Goal: Task Accomplishment & Management: Manage account settings

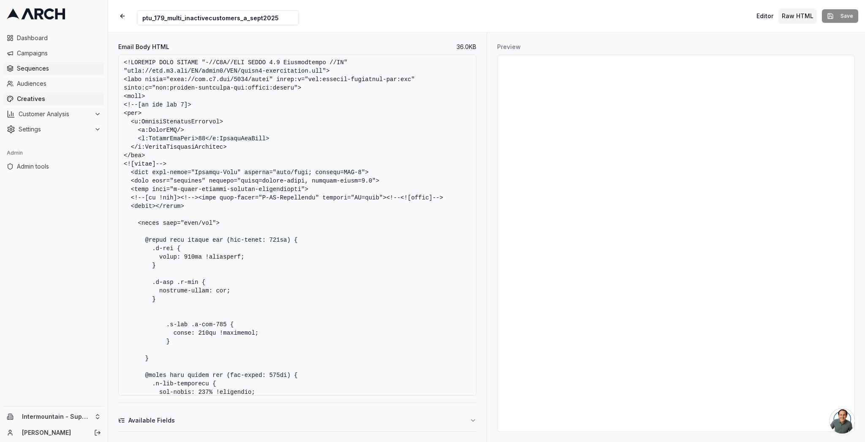
click at [28, 65] on span "Sequences" at bounding box center [59, 68] width 84 height 8
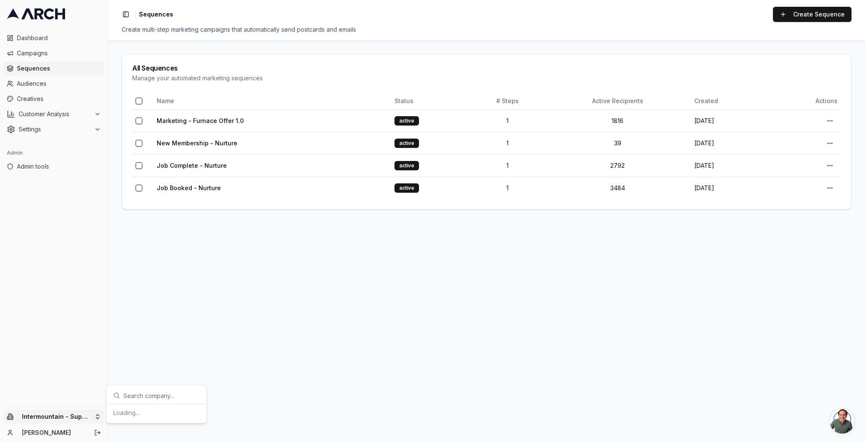
click at [84, 415] on html "Dashboard Campaigns Sequences Audiences Creatives Customer Analysis Settings Ad…" at bounding box center [432, 221] width 865 height 442
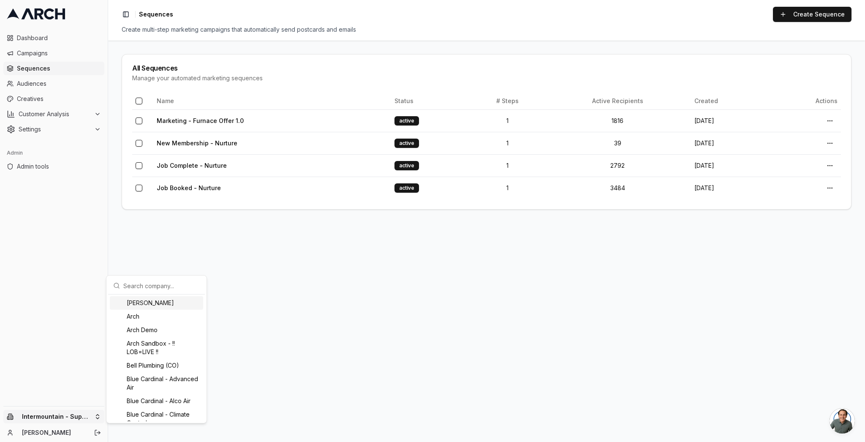
click at [182, 288] on input "text" at bounding box center [161, 285] width 76 height 17
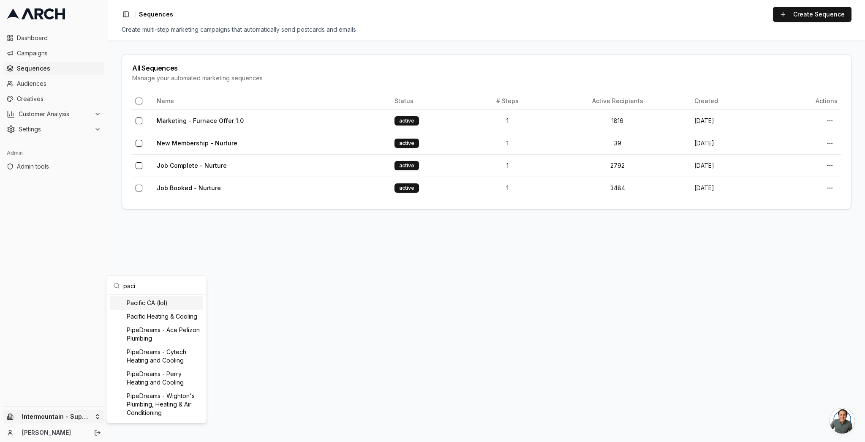
type input "pacif"
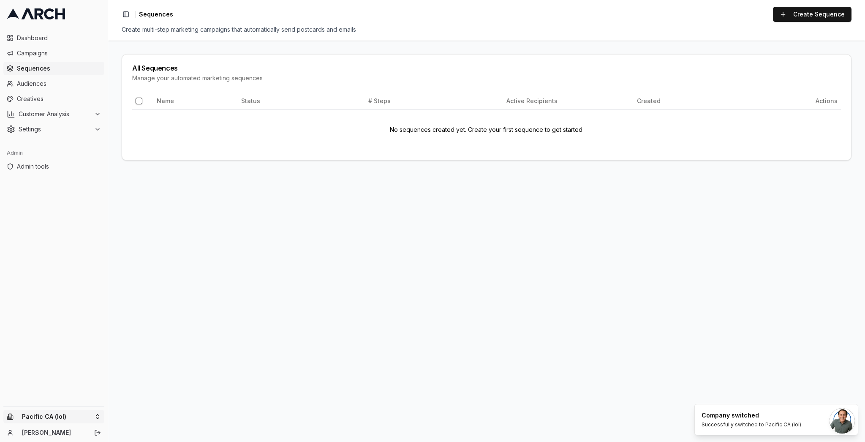
click at [61, 420] on html "Dashboard Campaigns Sequences Audiences Creatives Customer Analysis Settings Ad…" at bounding box center [432, 221] width 865 height 442
click at [132, 288] on input "text" at bounding box center [161, 285] width 76 height 17
type input "pacific"
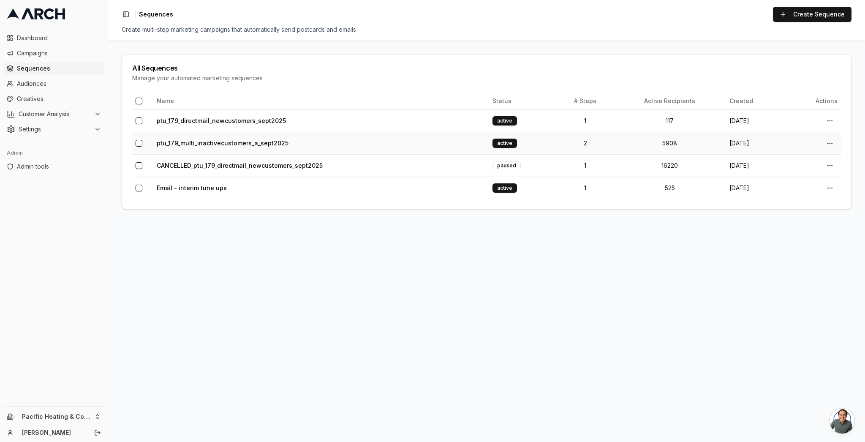
click at [271, 140] on link "ptu_179_multi_inactivecustomers_a_sept2025" at bounding box center [223, 142] width 132 height 7
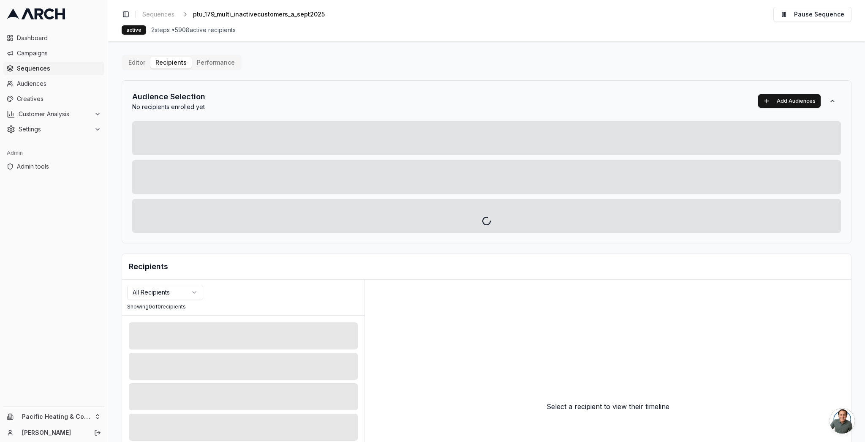
click at [132, 63] on div at bounding box center [486, 221] width 757 height 442
click at [161, 15] on div at bounding box center [486, 221] width 757 height 442
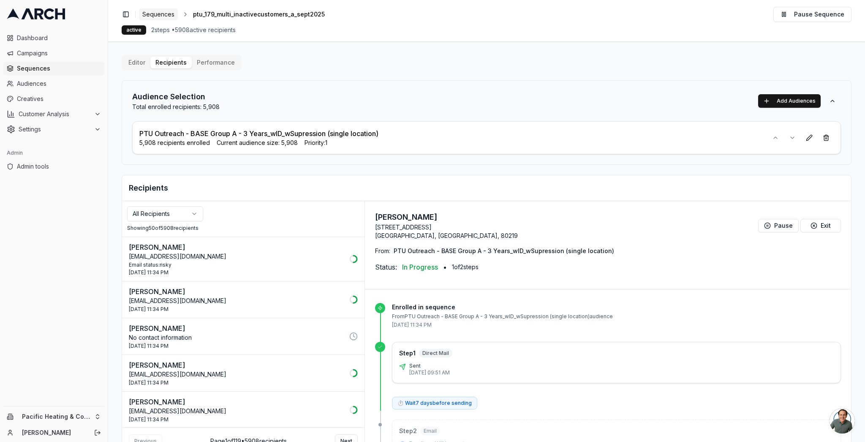
click at [160, 15] on span "Sequences" at bounding box center [158, 14] width 32 height 8
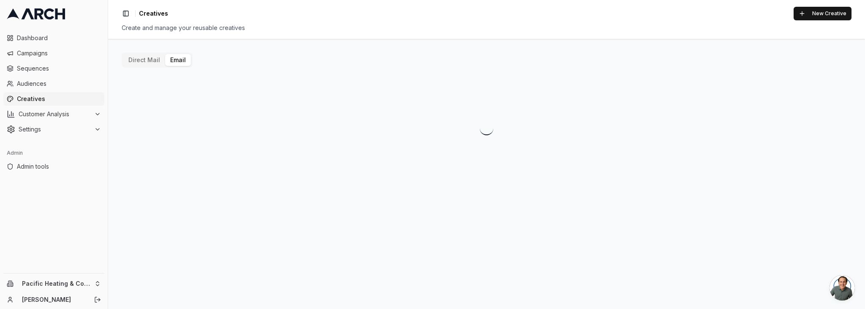
click at [176, 58] on button "Email" at bounding box center [178, 60] width 26 height 12
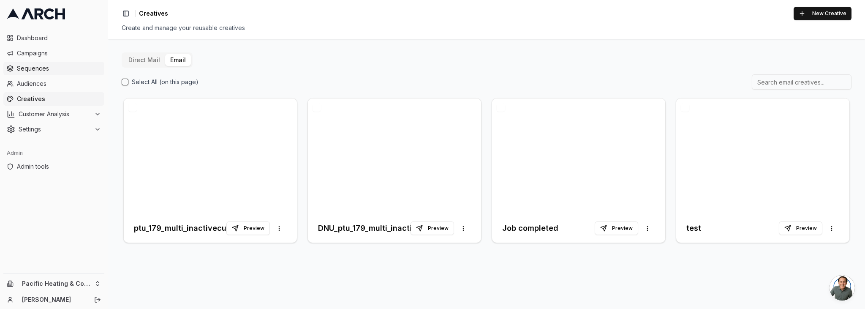
click at [46, 68] on span "Sequences" at bounding box center [59, 68] width 84 height 8
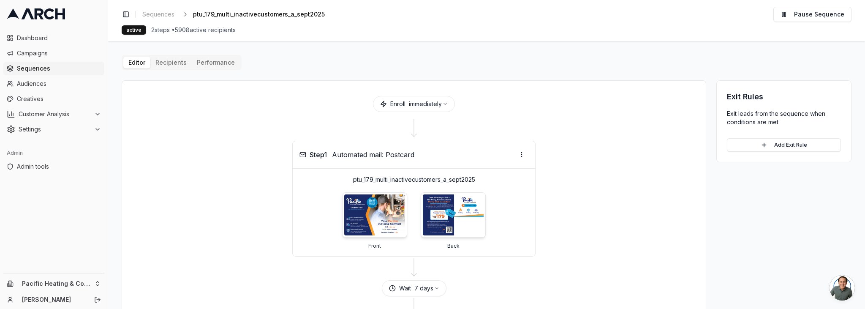
scroll to position [0, 0]
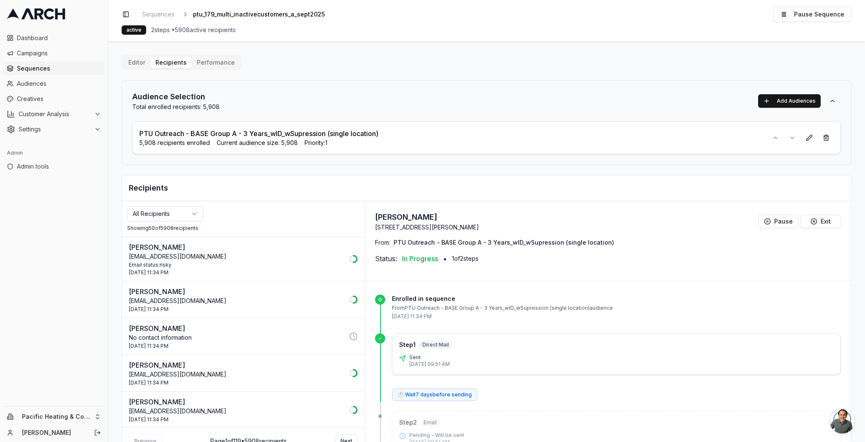
click at [49, 67] on span "Sequences" at bounding box center [59, 68] width 84 height 8
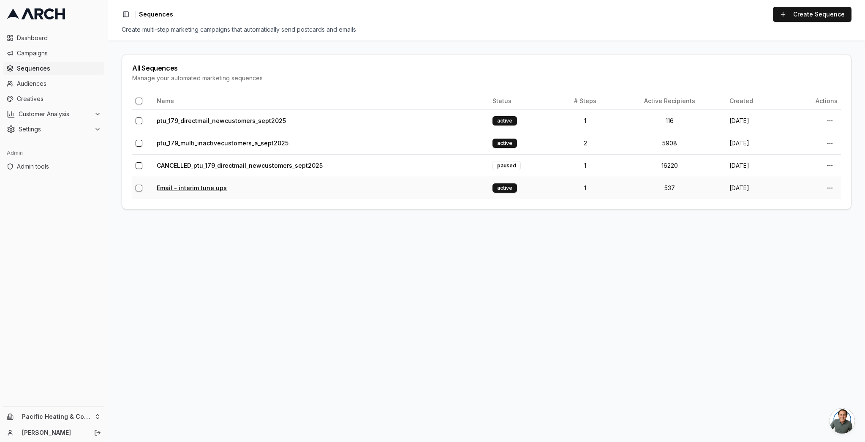
click at [183, 188] on link "Email - interim tune ups" at bounding box center [192, 187] width 70 height 7
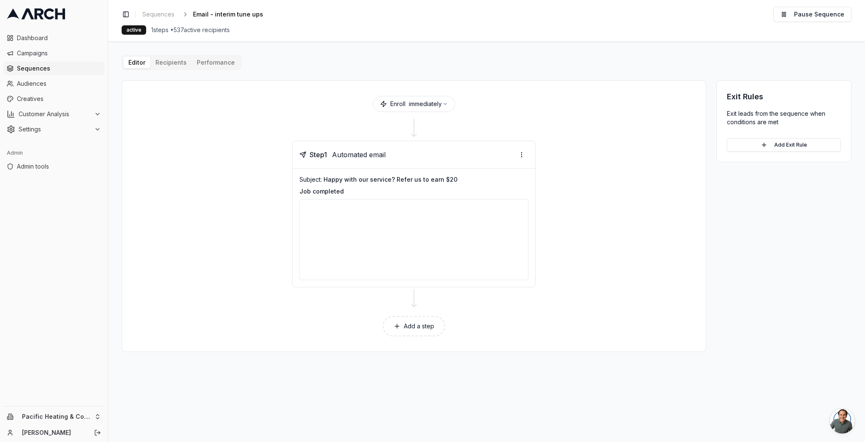
click at [176, 60] on div "Editor Recipients Performance Enroll immediately Step 1 Automated email Subject…" at bounding box center [487, 203] width 730 height 297
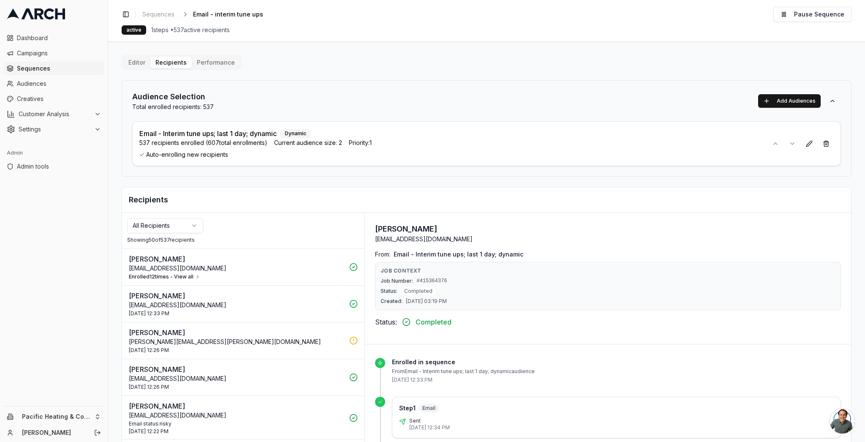
click at [185, 278] on button "Enrolled 12 times - View all" at bounding box center [164, 276] width 71 height 7
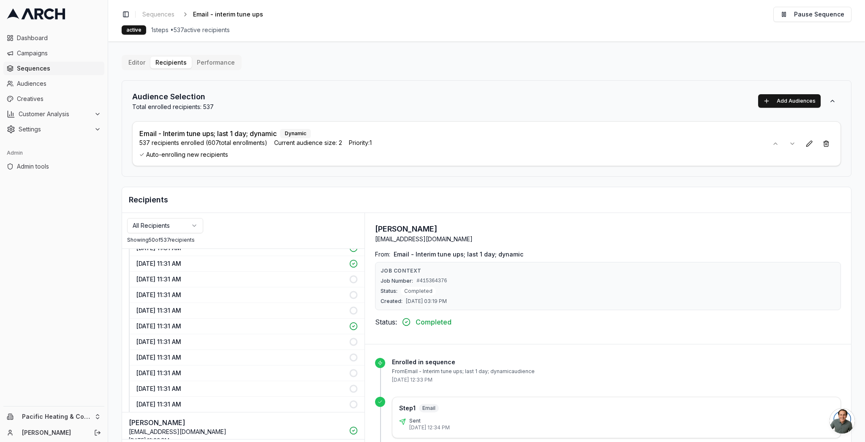
scroll to position [202, 0]
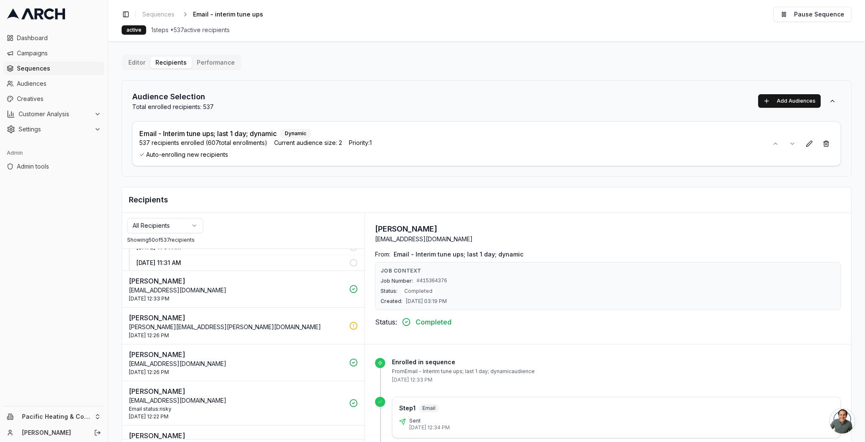
click at [235, 294] on p "dev206@gmail.com" at bounding box center [236, 290] width 215 height 8
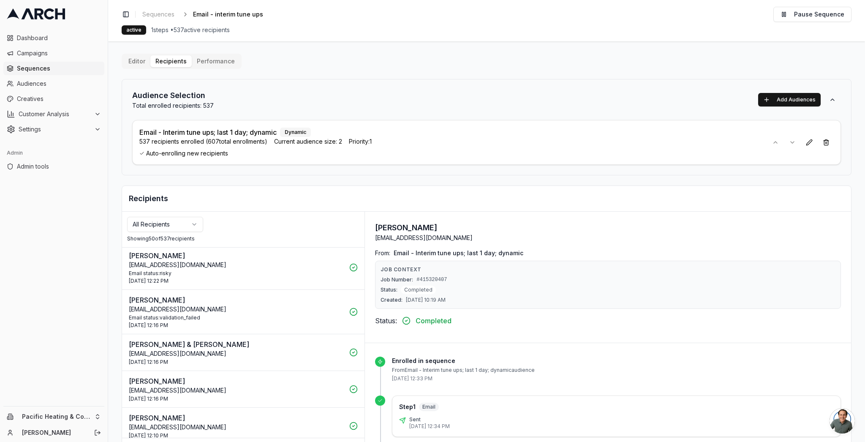
scroll to position [0, 0]
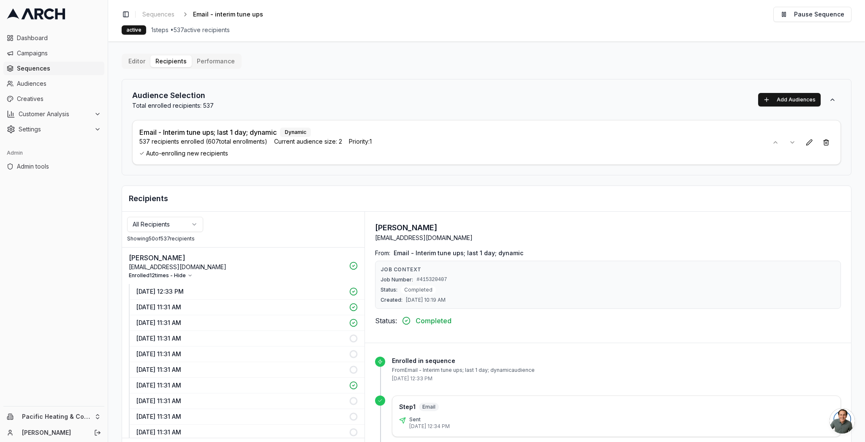
click at [235, 309] on p "1 Oct 2025 - 11:31 AM" at bounding box center [240, 307] width 208 height 8
click at [184, 319] on p "1 Oct 2025 - 11:31 AM" at bounding box center [240, 323] width 208 height 8
click at [198, 289] on p "7 Oct 2025 - 12:33 PM" at bounding box center [240, 291] width 208 height 8
click at [180, 290] on p "7 Oct 2025 - 12:33 PM" at bounding box center [240, 291] width 208 height 8
click at [183, 276] on button "Enrolled 12 times - Hide" at bounding box center [161, 275] width 64 height 7
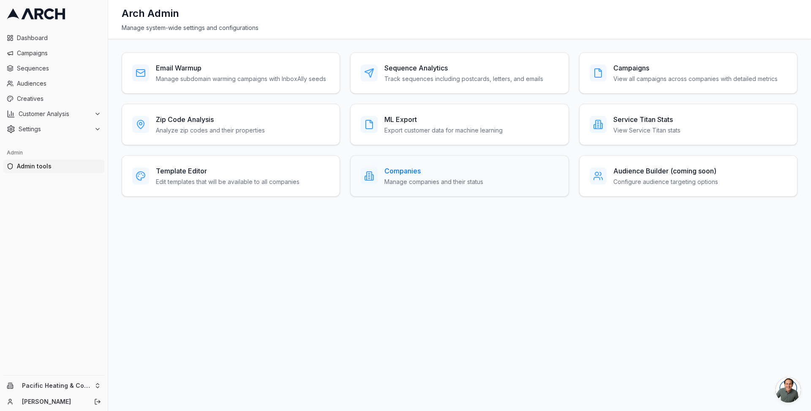
click at [415, 171] on h3 "Companies" at bounding box center [433, 171] width 99 height 10
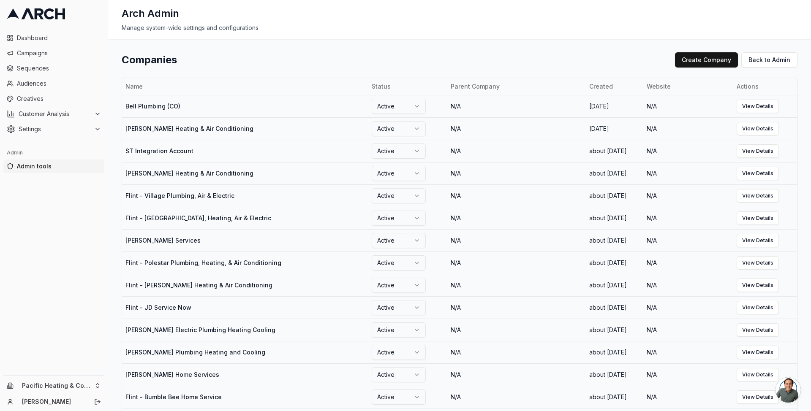
click at [225, 53] on div "Companies Create Company Back to Admin" at bounding box center [460, 59] width 676 height 15
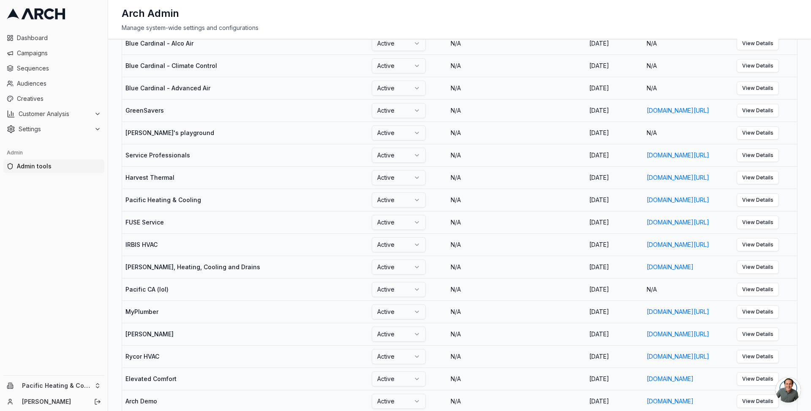
scroll to position [787, 0]
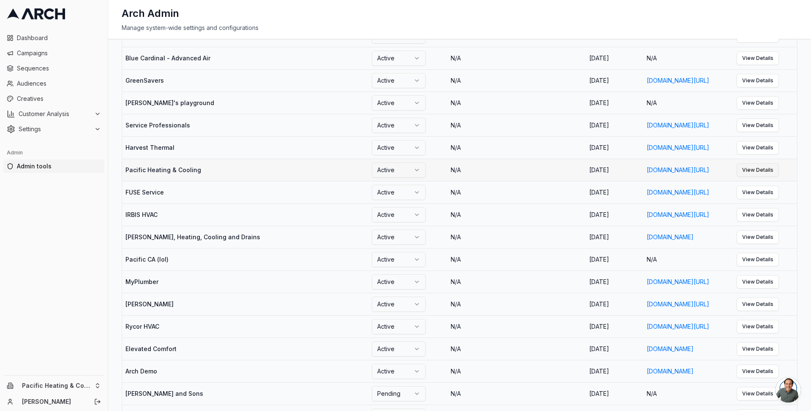
click at [779, 177] on link "View Details" at bounding box center [758, 170] width 42 height 14
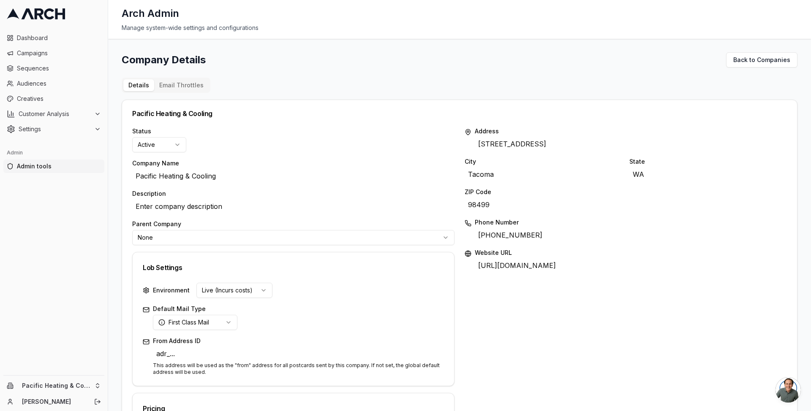
click at [186, 71] on div "Company Details Back to Companies Details Email Throttles Pacific Heating & Coo…" at bounding box center [460, 380] width 676 height 656
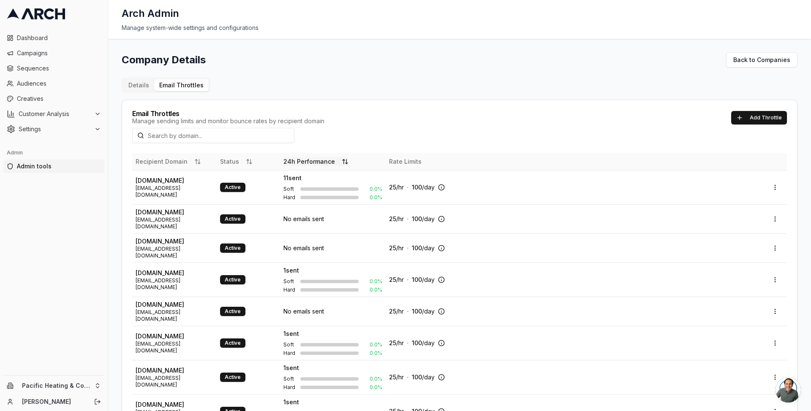
click at [316, 165] on button "24h Performance" at bounding box center [315, 162] width 65 height 8
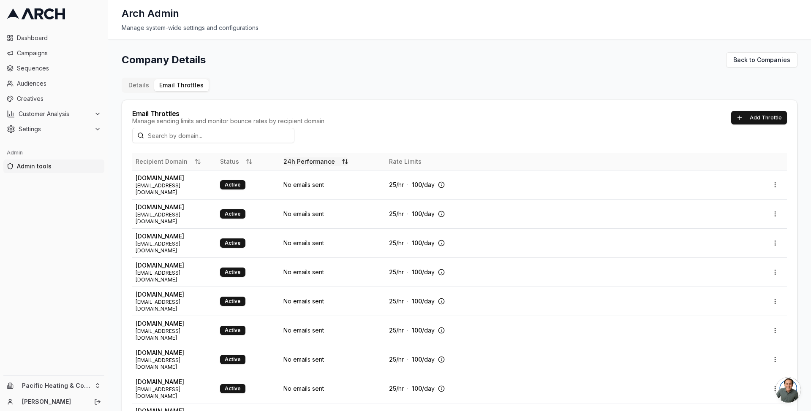
click at [325, 159] on button "24h Performance" at bounding box center [315, 162] width 65 height 8
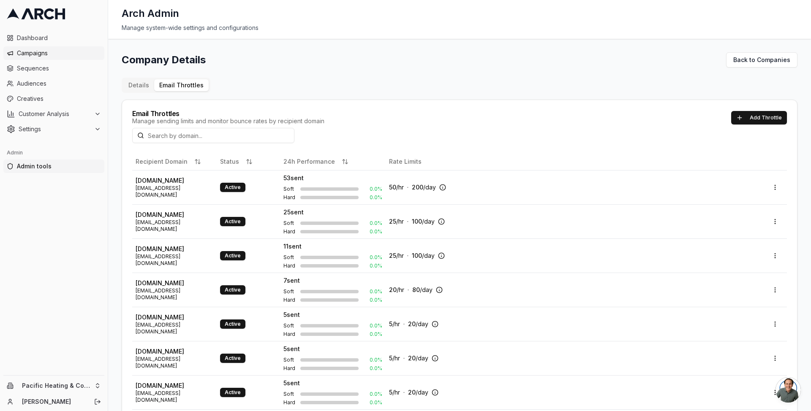
click at [70, 54] on span "Campaigns" at bounding box center [59, 53] width 84 height 8
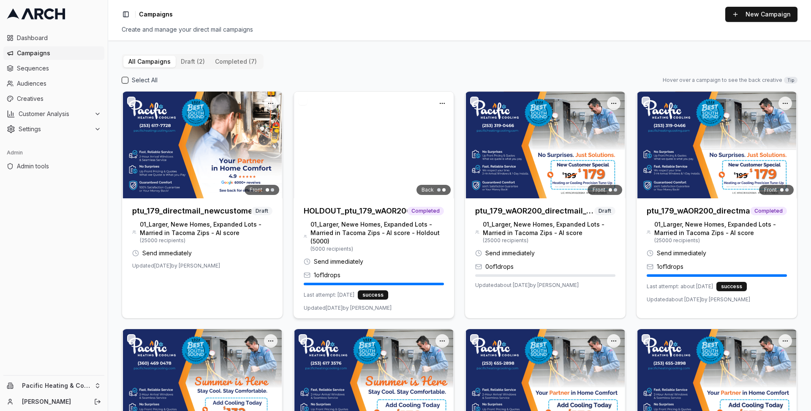
click at [365, 209] on h3 "HOLDOUT_ptu_179_wAOR200_directmail_tacoma_sept2025" at bounding box center [355, 211] width 103 height 12
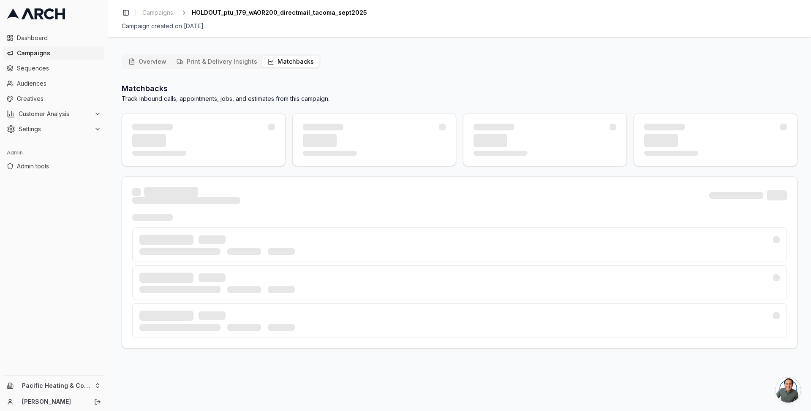
drag, startPoint x: 301, startPoint y: 58, endPoint x: 266, endPoint y: 45, distance: 37.0
click at [301, 58] on button "Matchbacks" at bounding box center [290, 62] width 57 height 12
click at [162, 9] on span "Campaigns" at bounding box center [157, 12] width 31 height 8
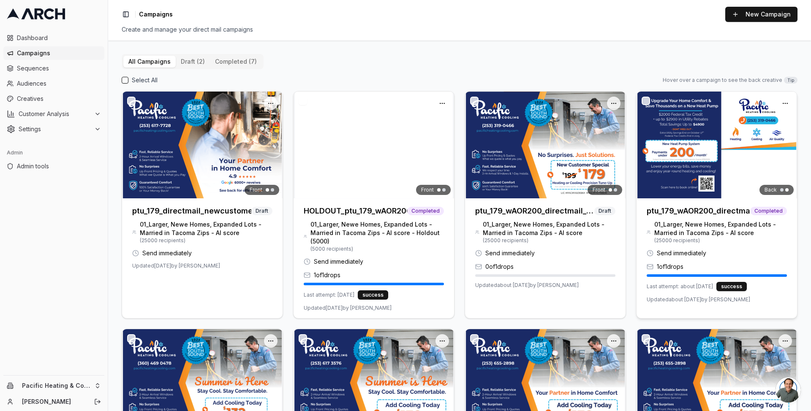
click at [722, 202] on div "ptu_179_wAOR200_directmail_tacoma_sept2025 Completed" at bounding box center [717, 210] width 161 height 22
click at [718, 210] on h3 "ptu_179_wAOR200_directmail_tacoma_sept2025" at bounding box center [698, 211] width 103 height 12
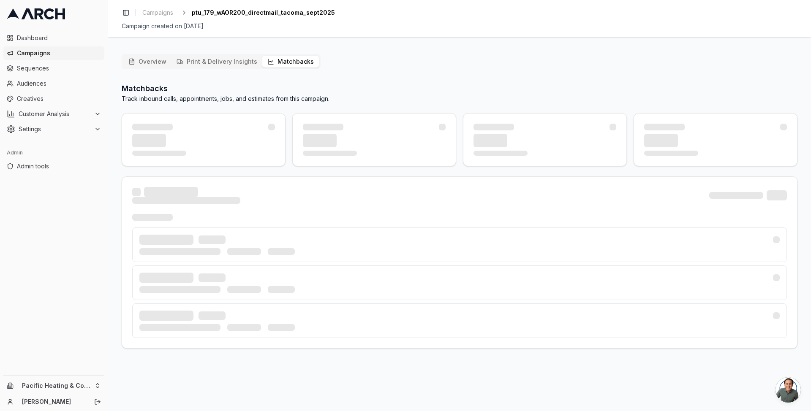
click at [284, 57] on button "Matchbacks" at bounding box center [290, 62] width 57 height 12
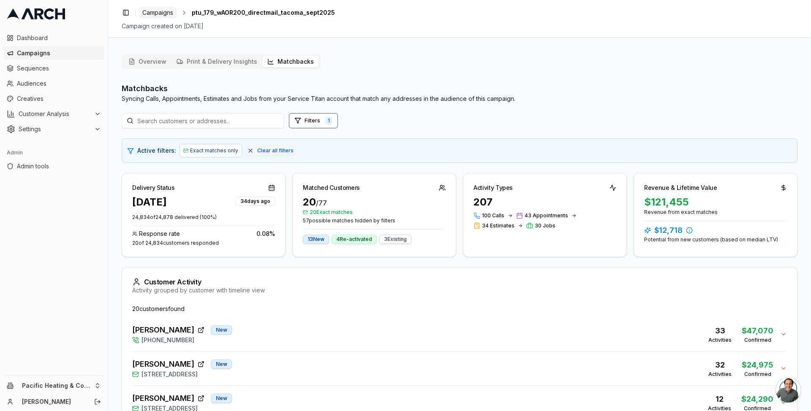
click at [150, 13] on span "Campaigns" at bounding box center [157, 12] width 31 height 8
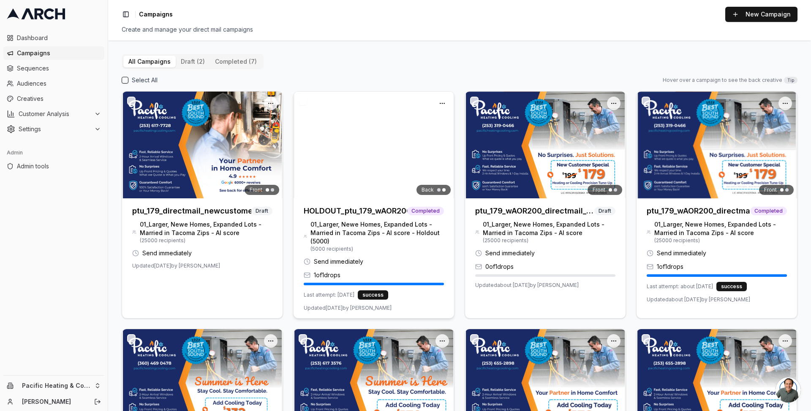
click at [338, 211] on h3 "HOLDOUT_ptu_179_wAOR200_directmail_tacoma_sept2025" at bounding box center [355, 211] width 103 height 12
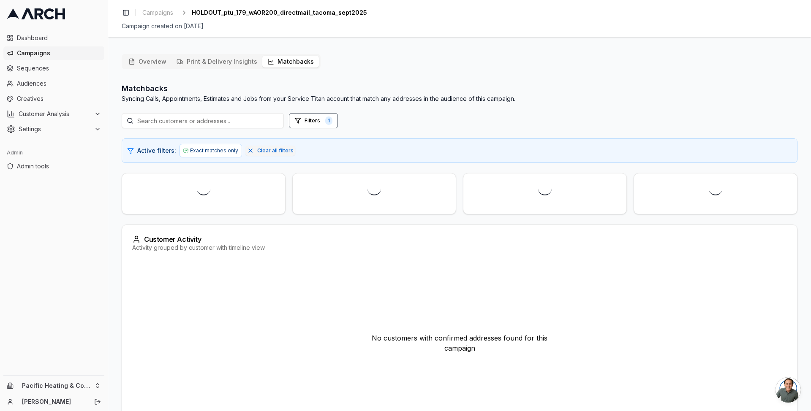
click at [278, 61] on button "Matchbacks" at bounding box center [290, 62] width 57 height 12
click at [346, 97] on p "Syncing Calls, Appointments, Estimates and Jobs from your Service Titan account…" at bounding box center [319, 99] width 394 height 8
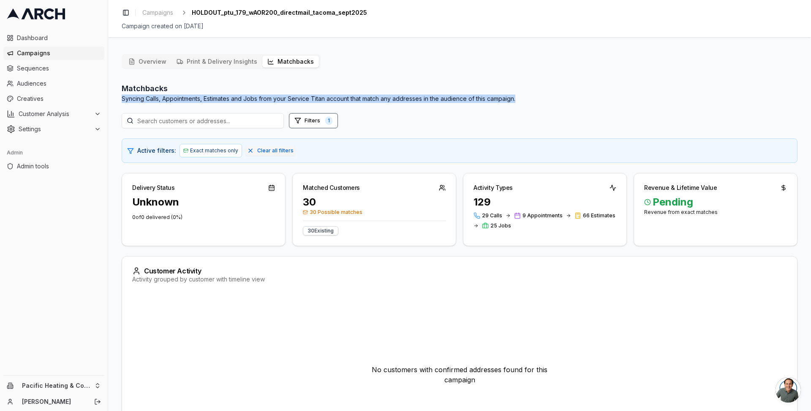
click at [348, 97] on p "Syncing Calls, Appointments, Estimates and Jobs from your Service Titan account…" at bounding box center [319, 99] width 394 height 8
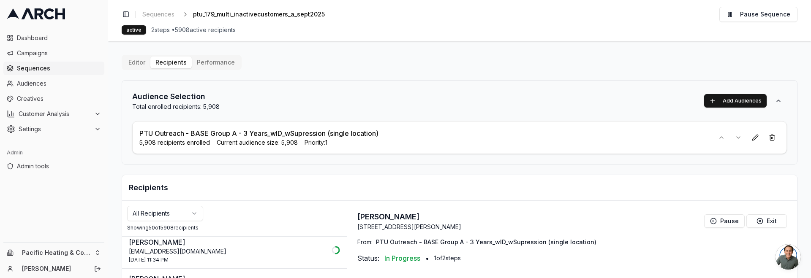
scroll to position [161, 0]
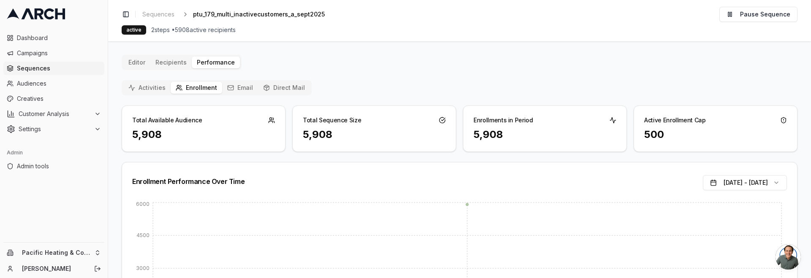
click at [222, 87] on button "Email" at bounding box center [240, 88] width 36 height 12
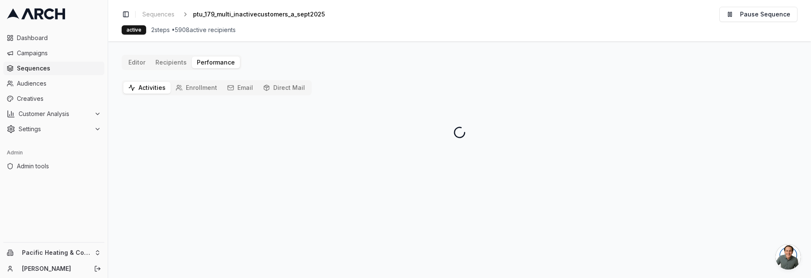
click at [155, 85] on button "Activities" at bounding box center [146, 88] width 47 height 12
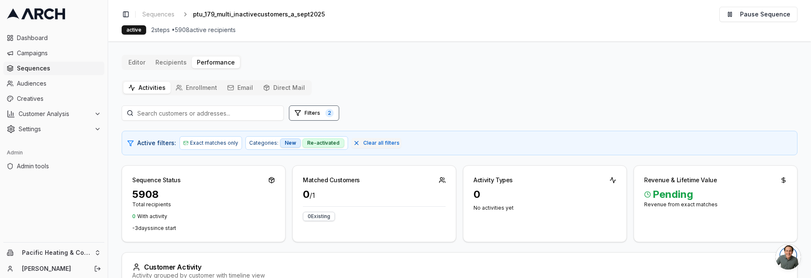
click at [243, 87] on button "Email" at bounding box center [240, 88] width 36 height 12
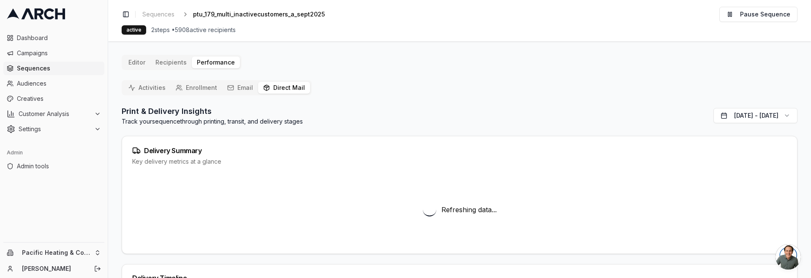
click at [298, 91] on button "Direct Mail" at bounding box center [284, 88] width 52 height 12
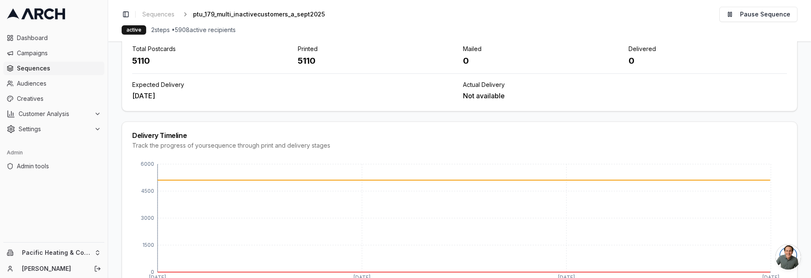
scroll to position [141, 0]
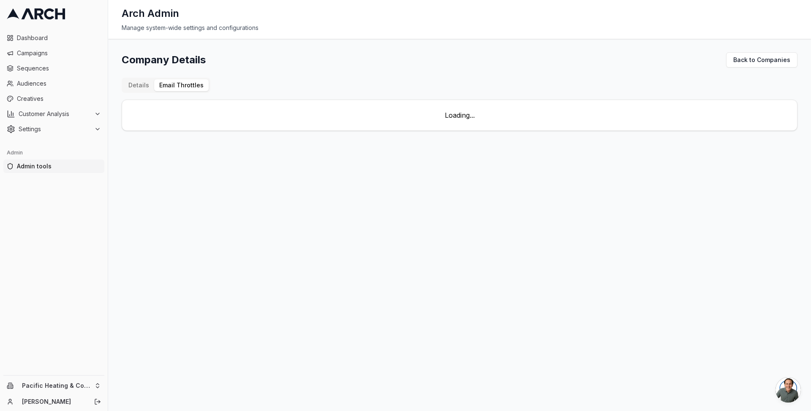
click at [178, 87] on button "Email Throttles" at bounding box center [181, 85] width 54 height 12
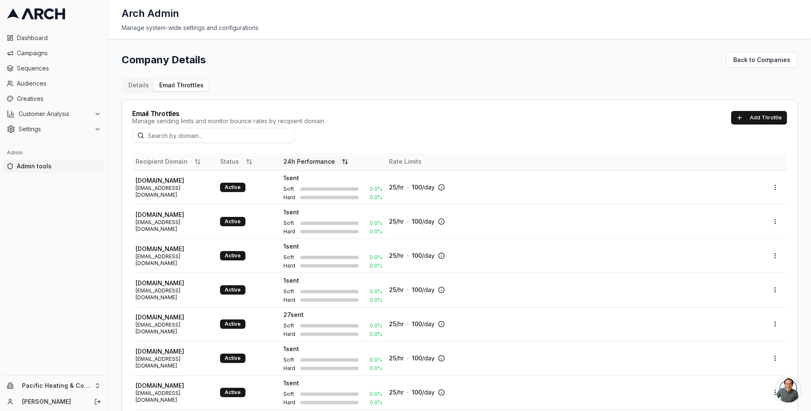
click at [320, 161] on button "24h Performance" at bounding box center [315, 162] width 65 height 8
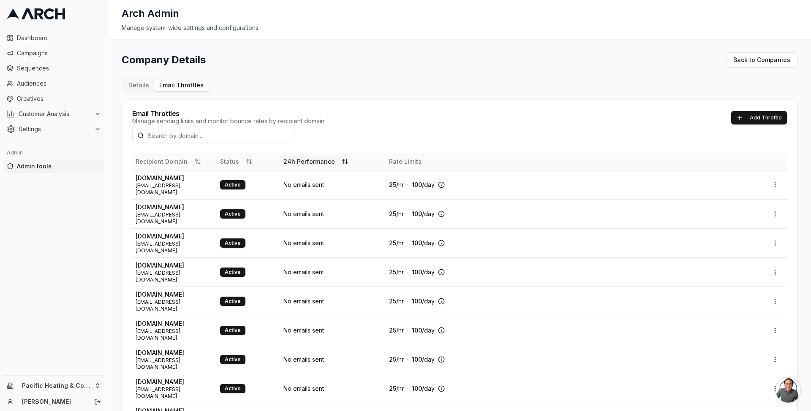
click at [329, 161] on button "24h Performance" at bounding box center [315, 162] width 65 height 8
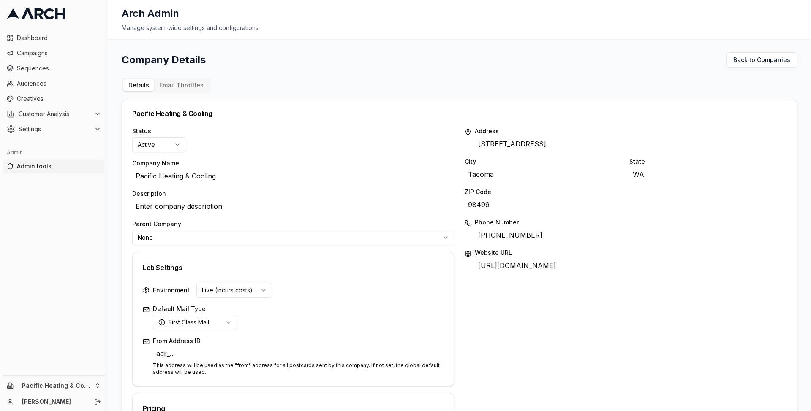
click at [179, 85] on button "Email Throttles" at bounding box center [181, 85] width 54 height 12
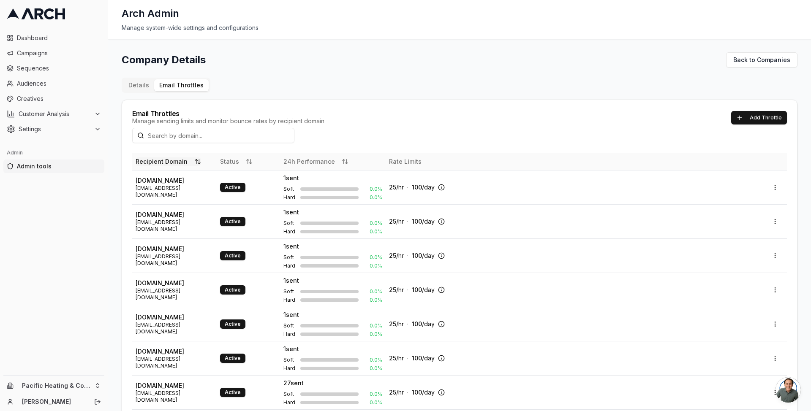
click at [172, 161] on button "Recipient Domain" at bounding box center [168, 162] width 65 height 8
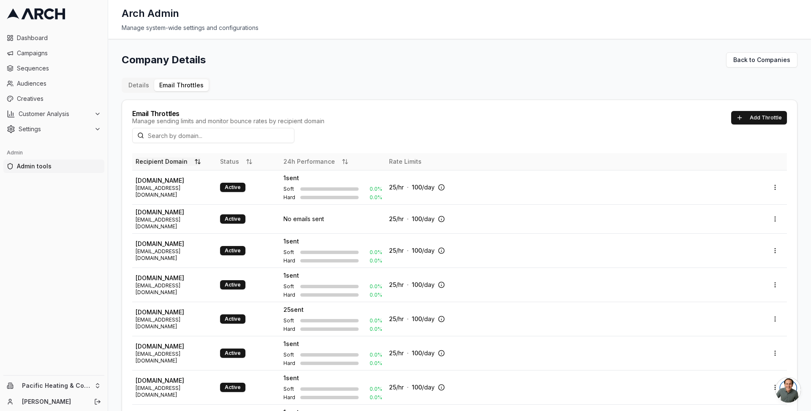
click at [172, 161] on button "Recipient Domain" at bounding box center [168, 162] width 65 height 8
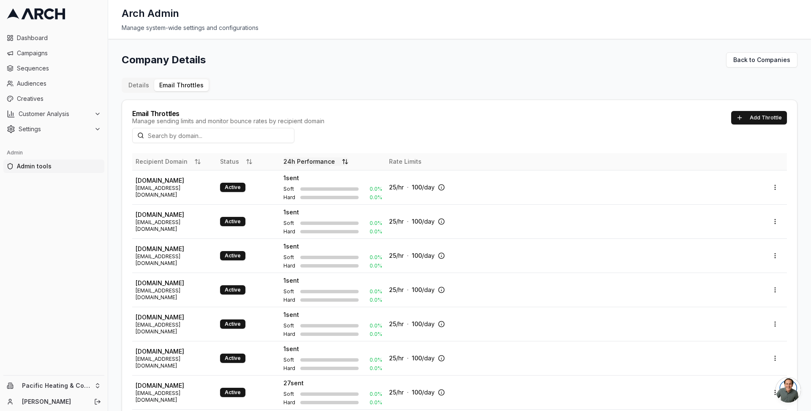
click at [323, 160] on button "24h Performance" at bounding box center [315, 162] width 65 height 8
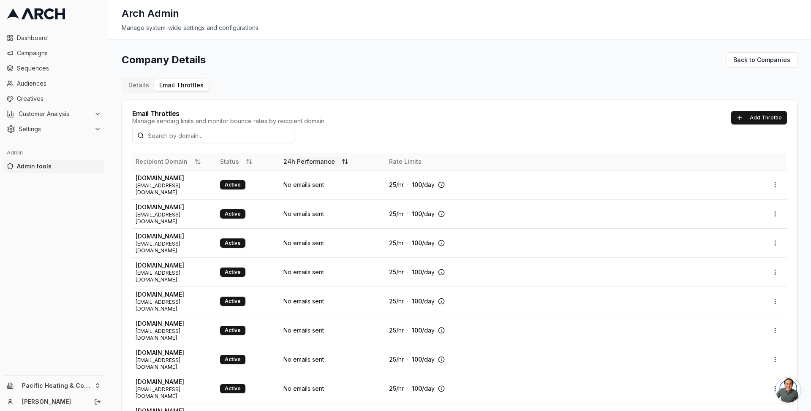
click at [323, 160] on button "24h Performance" at bounding box center [315, 162] width 65 height 8
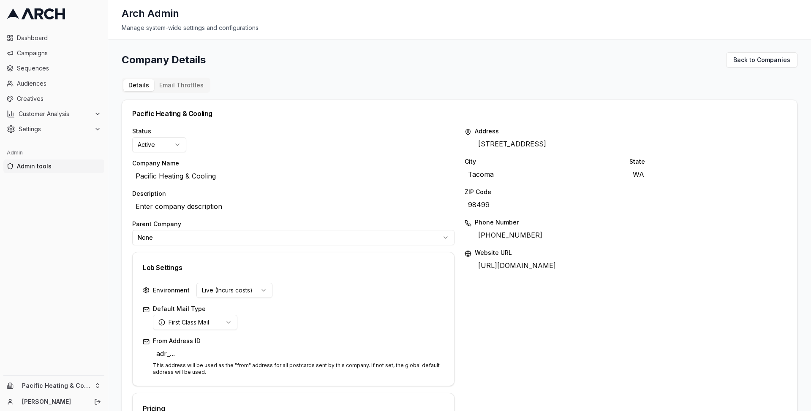
click at [187, 81] on button "Email Throttles" at bounding box center [181, 85] width 54 height 12
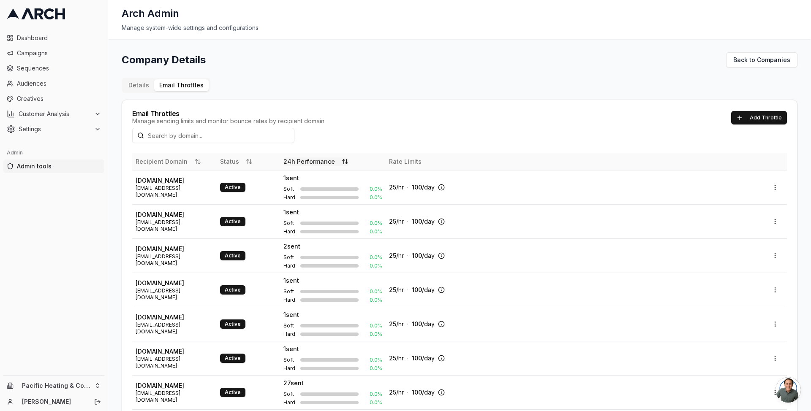
click at [321, 165] on button "24h Performance" at bounding box center [315, 162] width 65 height 8
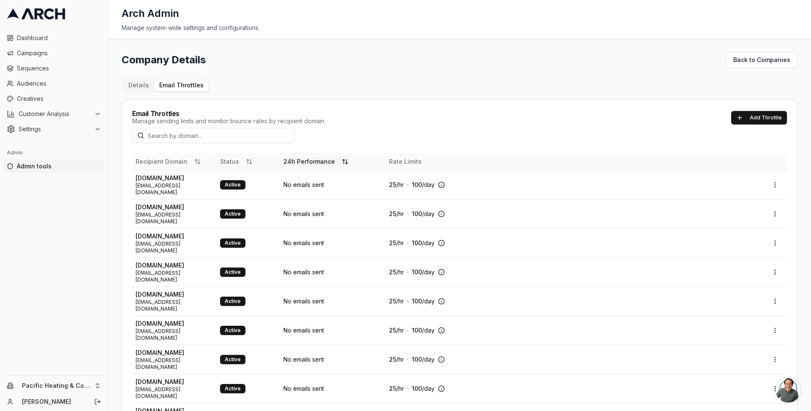
click at [321, 165] on button "24h Performance" at bounding box center [315, 162] width 65 height 8
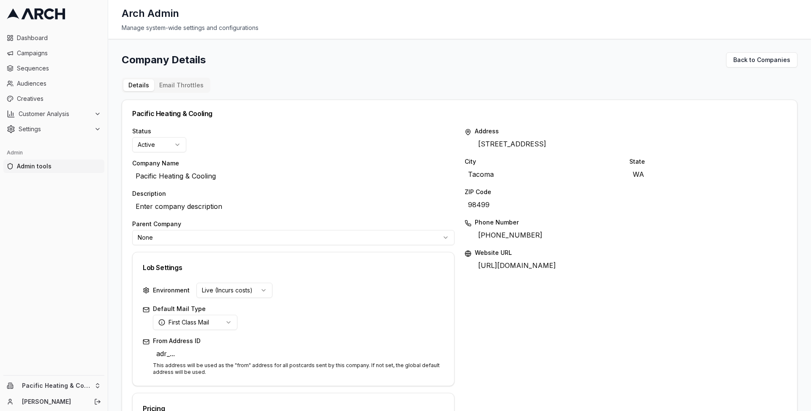
click at [171, 80] on button "Email Throttles" at bounding box center [181, 85] width 54 height 12
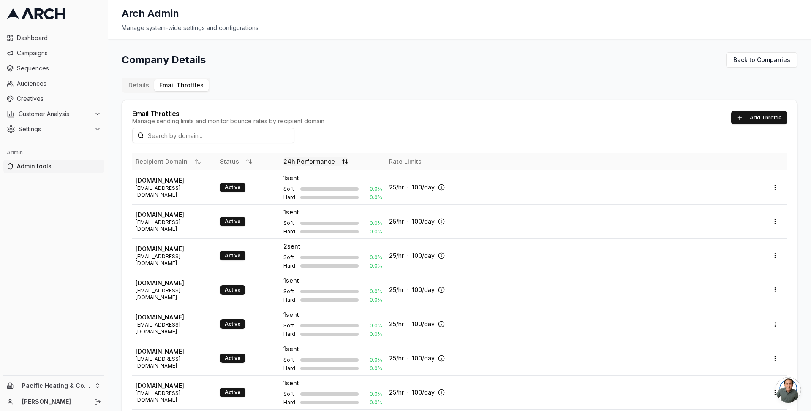
click at [302, 159] on button "24h Performance" at bounding box center [315, 162] width 65 height 8
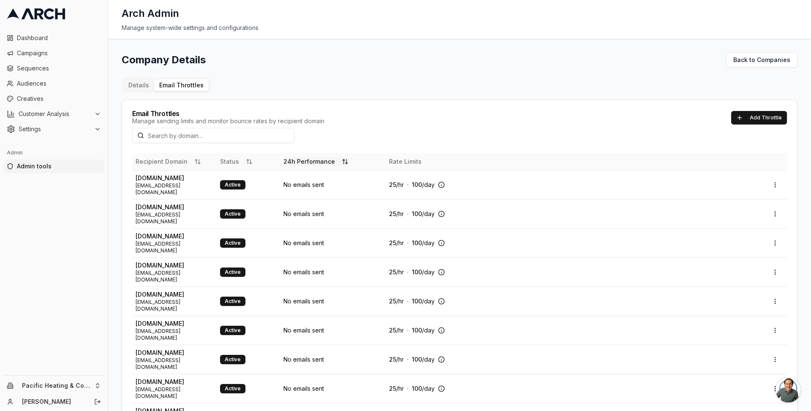
click at [308, 159] on button "24h Performance" at bounding box center [315, 162] width 65 height 8
